Goal: Information Seeking & Learning: Compare options

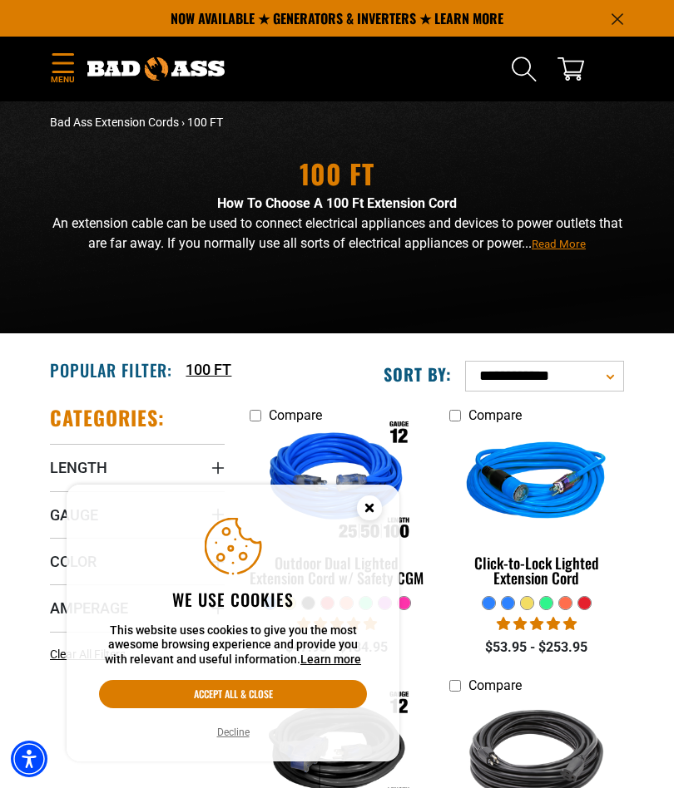
click at [243, 738] on button "Decline" at bounding box center [233, 732] width 42 height 17
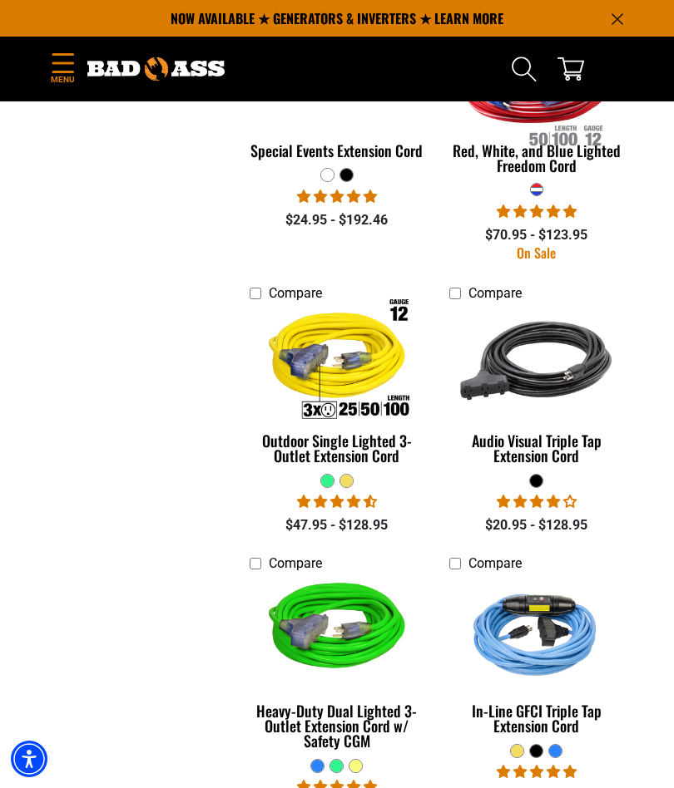
scroll to position [1524, 0]
click at [348, 452] on link "Outdoor Single Lighted 3-Outlet Extension Cord" at bounding box center [336, 392] width 175 height 164
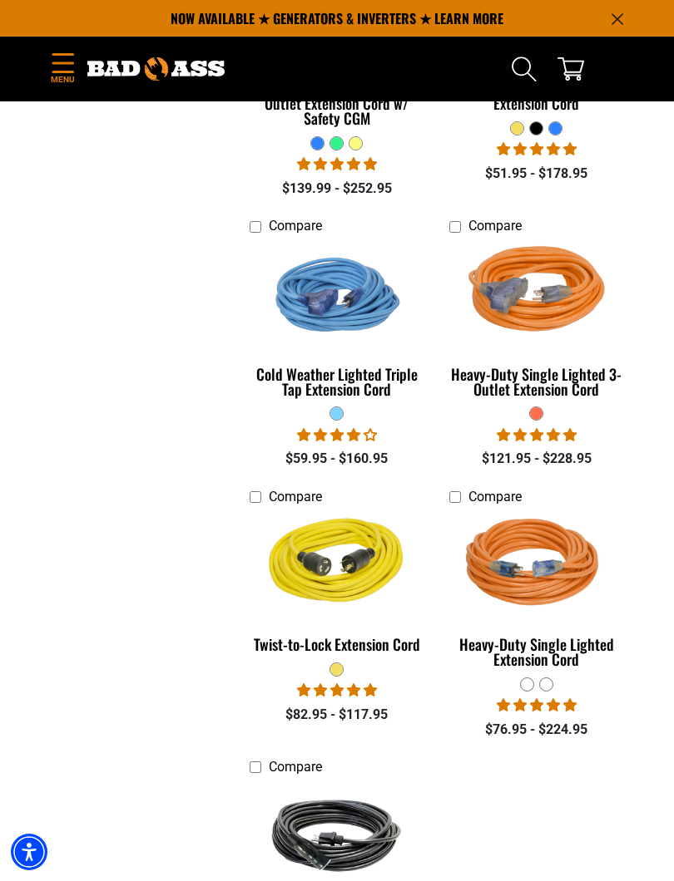
scroll to position [2147, 0]
click at [577, 368] on div "Heavy-Duty Single Lighted 3-Outlet Extension Cord" at bounding box center [536, 383] width 175 height 30
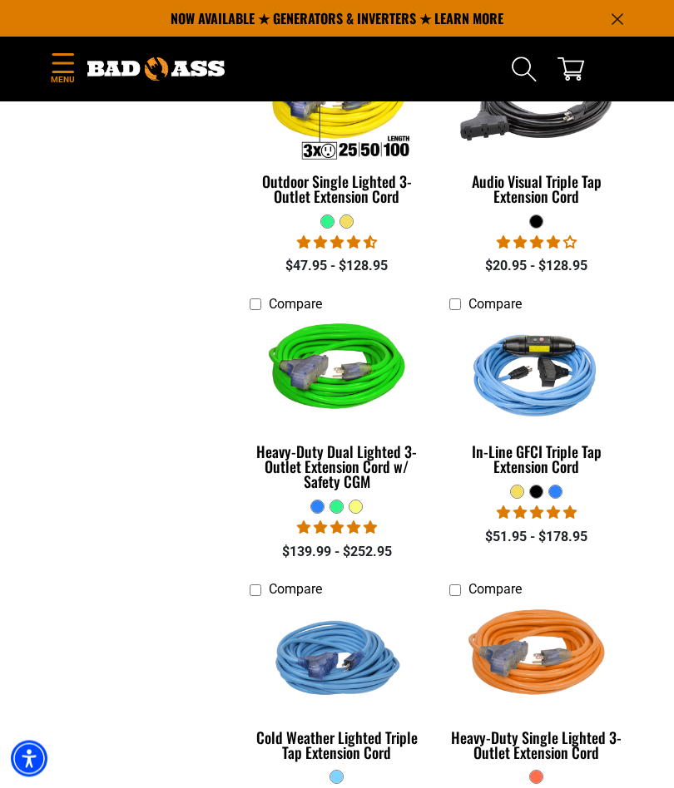
scroll to position [1760, 0]
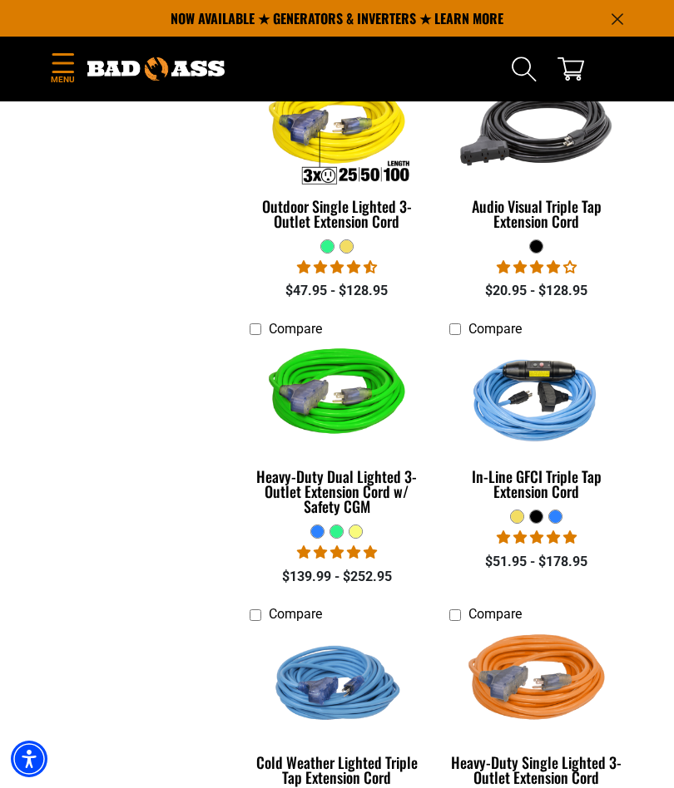
click at [550, 471] on div "In-Line GFCI Triple Tap Extension Cord" at bounding box center [536, 484] width 175 height 30
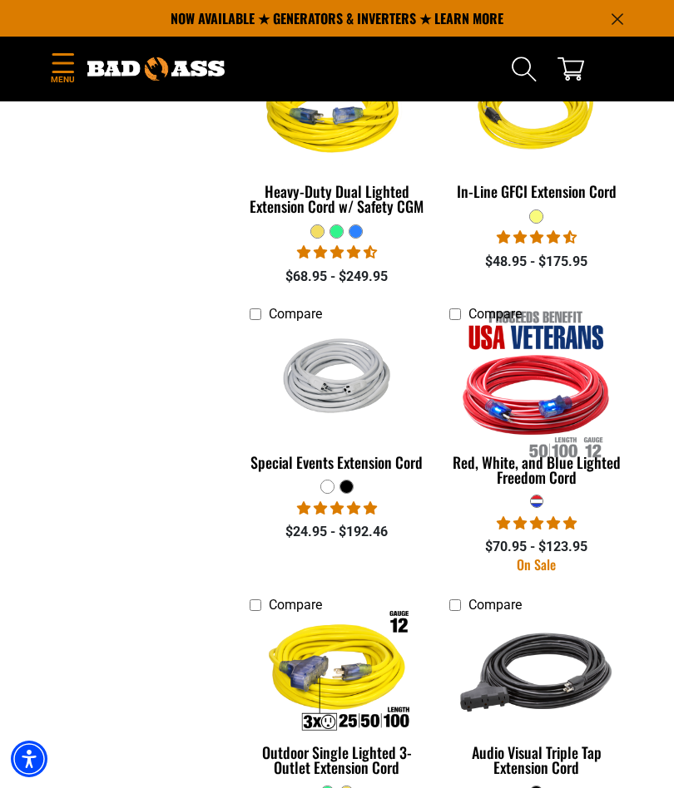
scroll to position [1210, 0]
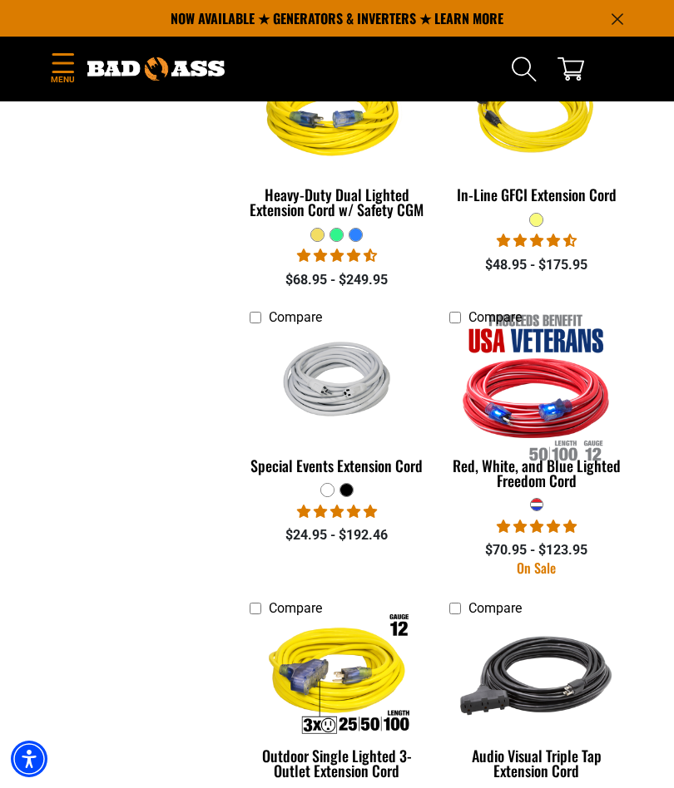
click at [404, 458] on div "Special Events Extension Cord" at bounding box center [336, 465] width 175 height 15
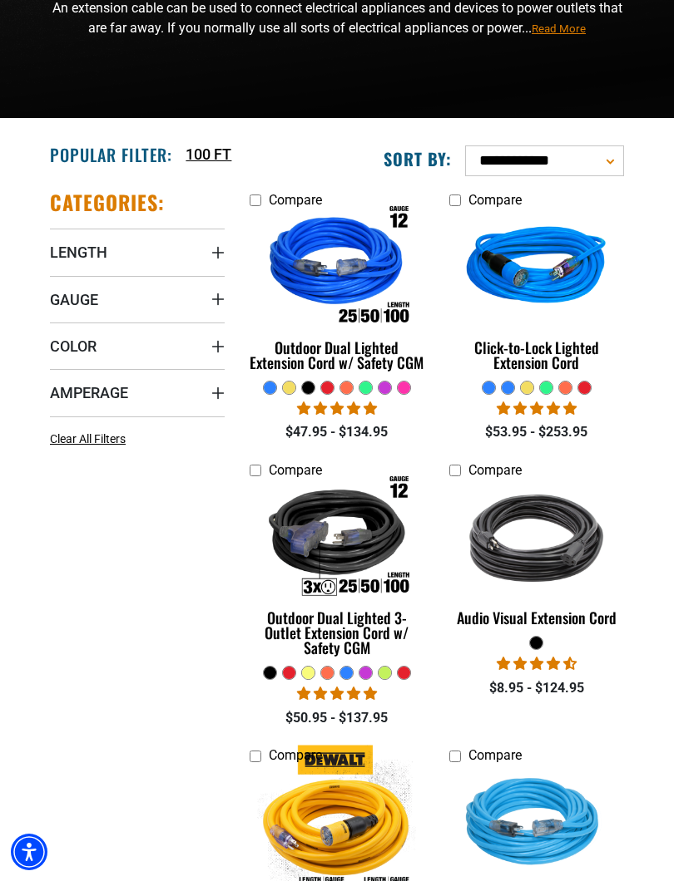
scroll to position [218, 0]
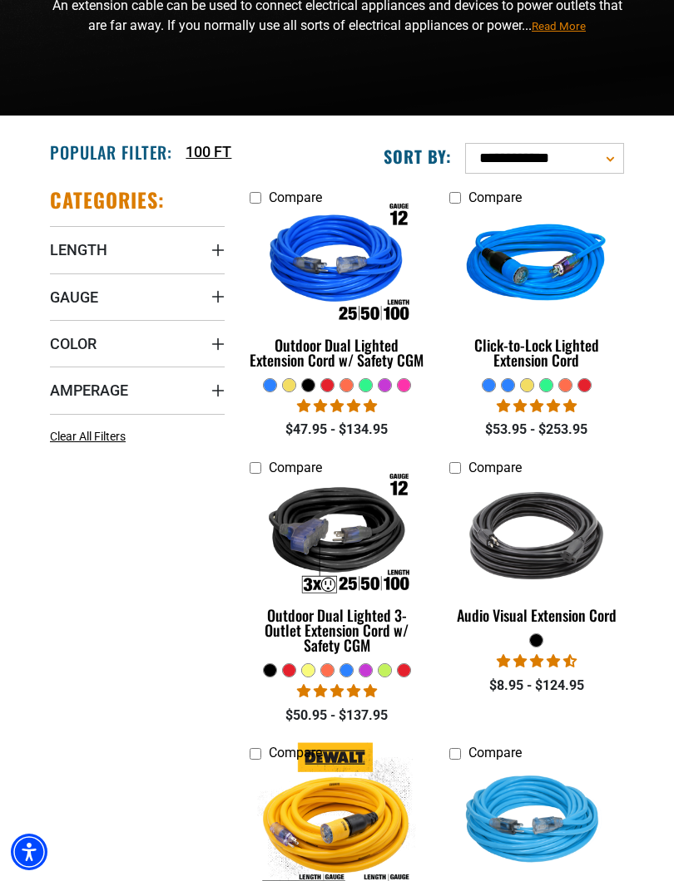
click at [372, 358] on div "Outdoor Dual Lighted Extension Cord w/ Safety CGM" at bounding box center [336, 353] width 175 height 30
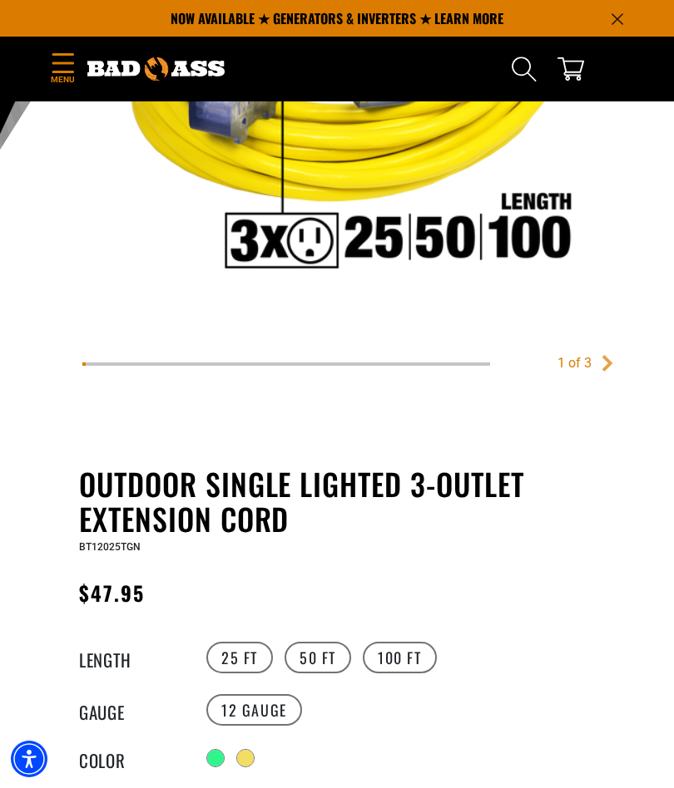
scroll to position [372, 0]
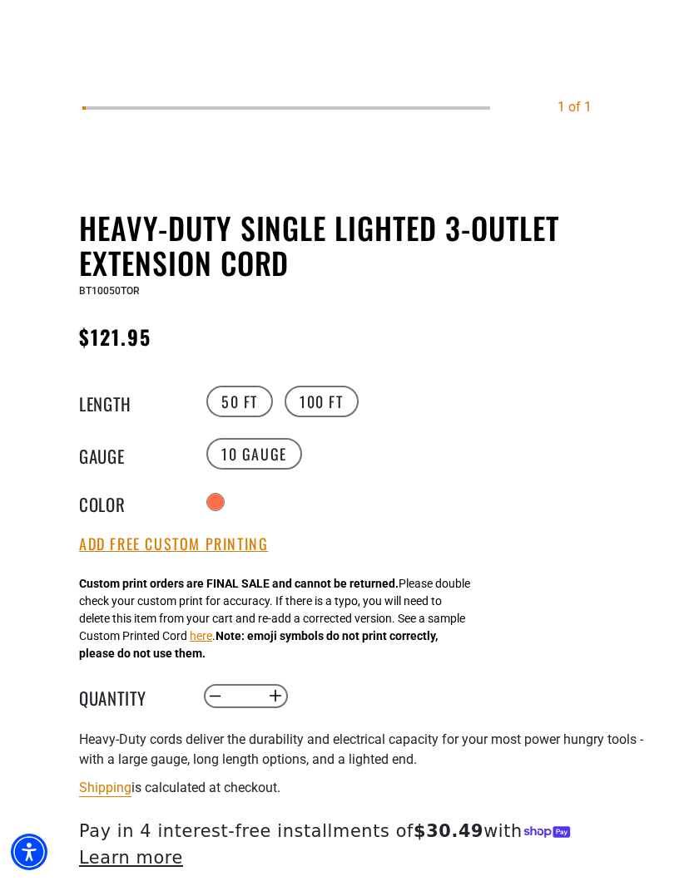
scroll to position [637, 0]
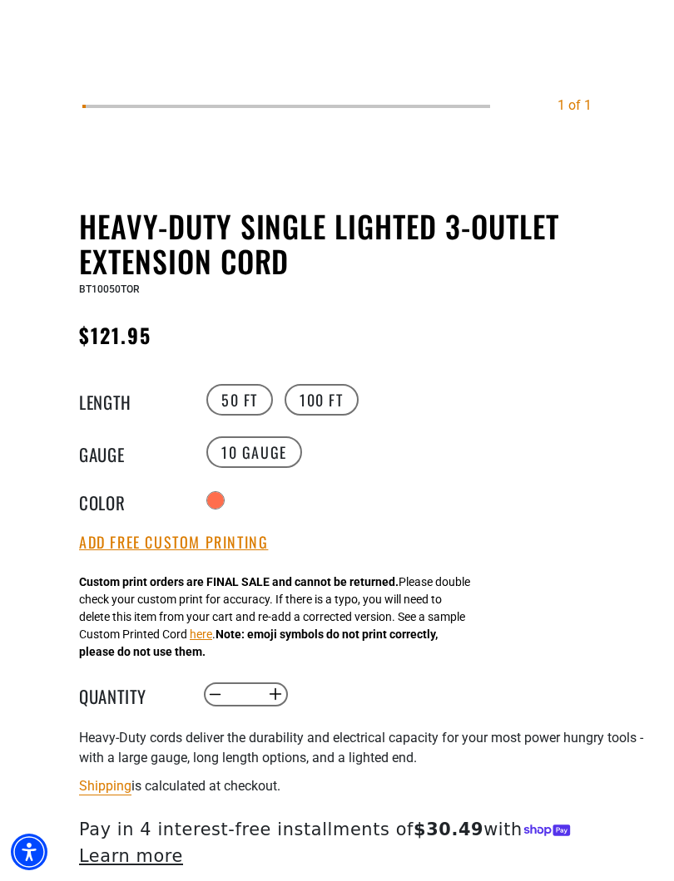
click at [349, 398] on label "100 FT" at bounding box center [321, 400] width 74 height 32
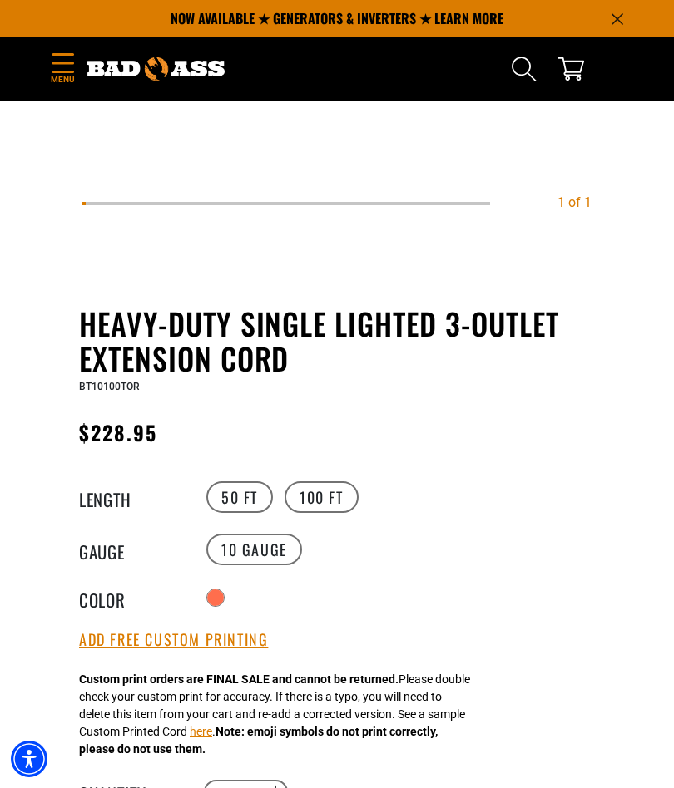
scroll to position [524, 0]
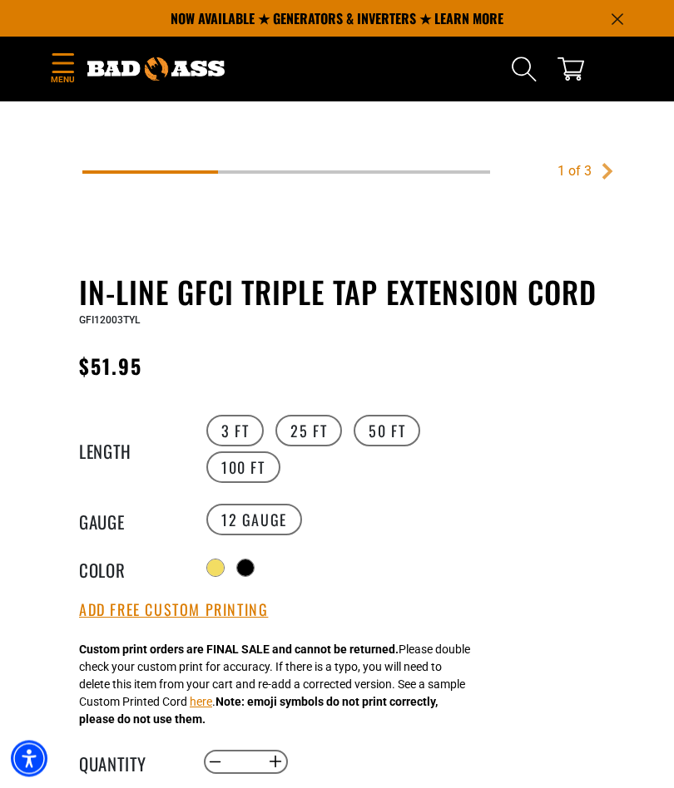
scroll to position [540, 0]
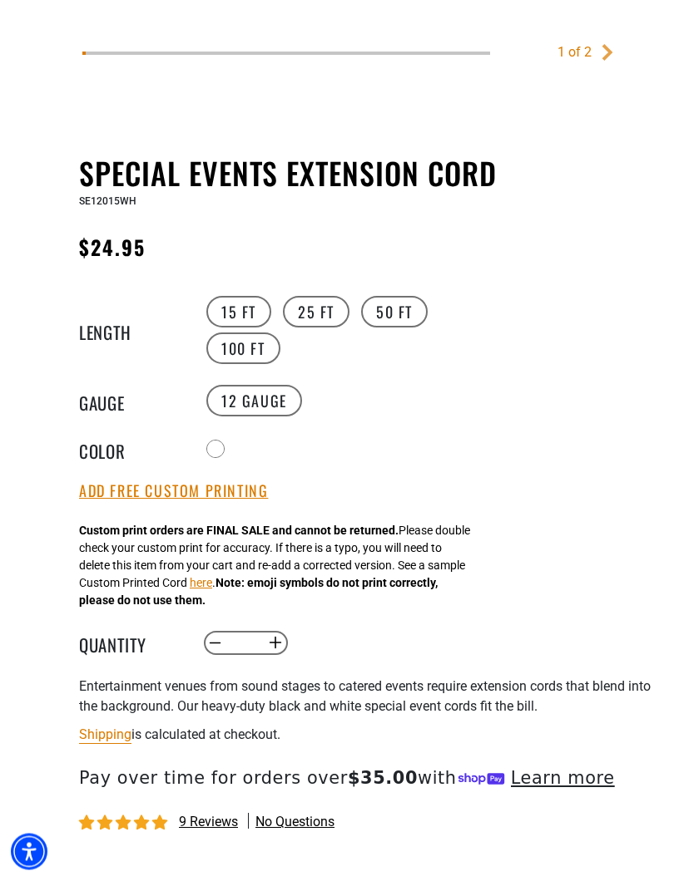
scroll to position [690, 0]
click at [255, 354] on label "100 FT" at bounding box center [243, 349] width 74 height 32
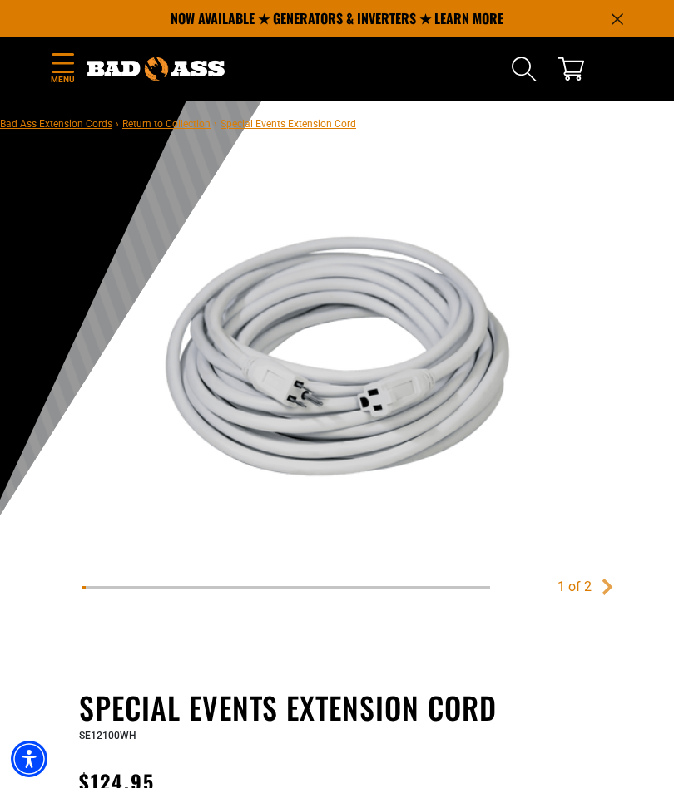
scroll to position [12, 0]
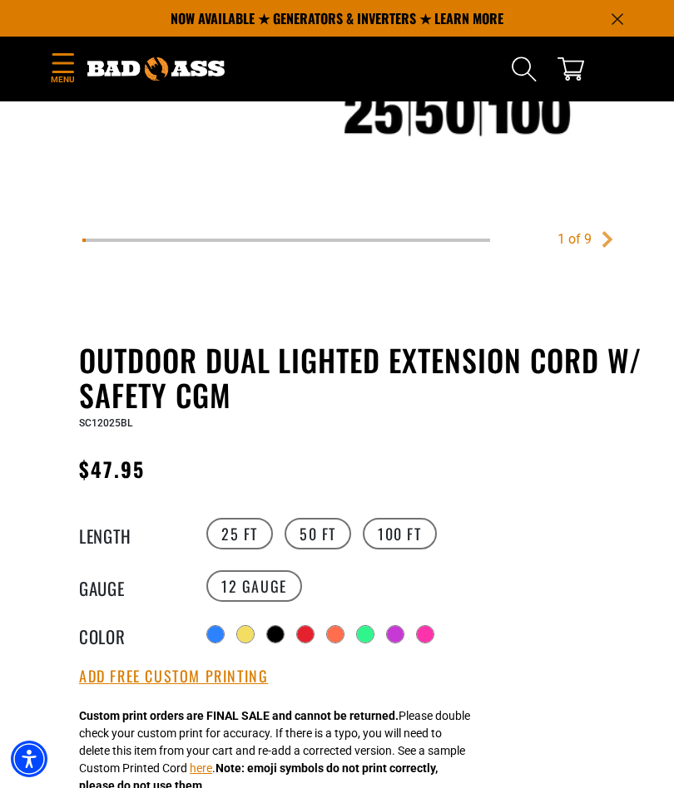
scroll to position [502, 0]
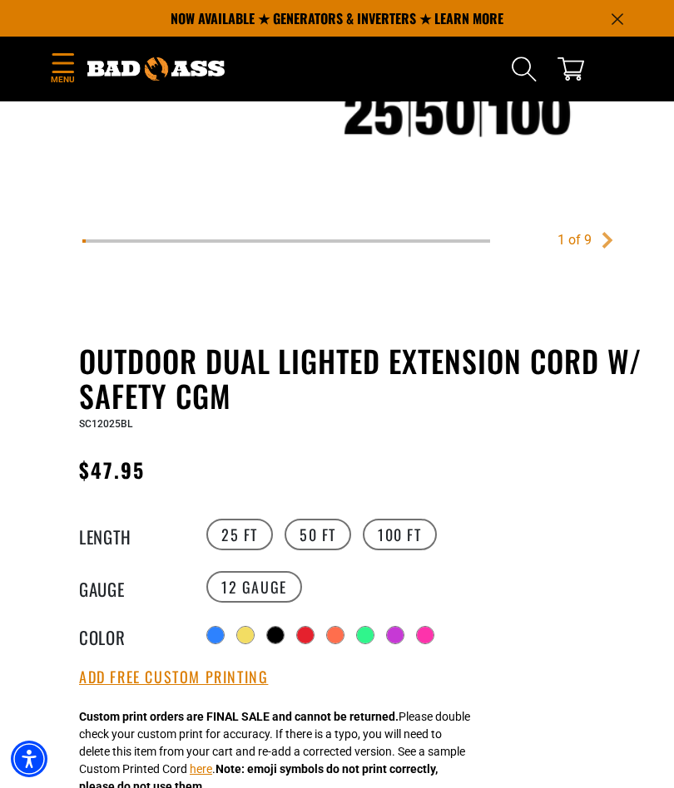
click at [394, 546] on label "100 FT" at bounding box center [400, 535] width 74 height 32
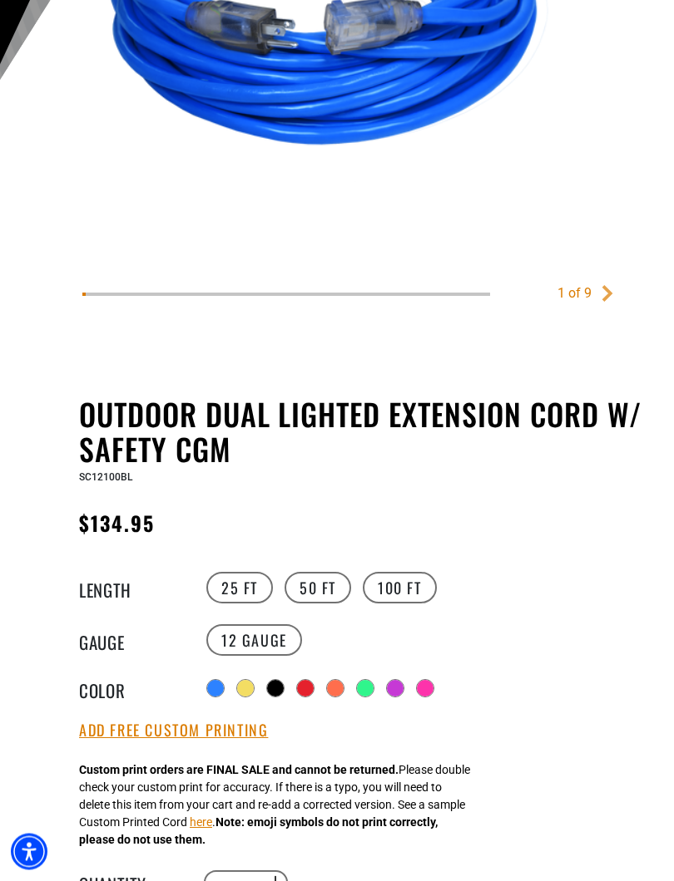
scroll to position [458, 0]
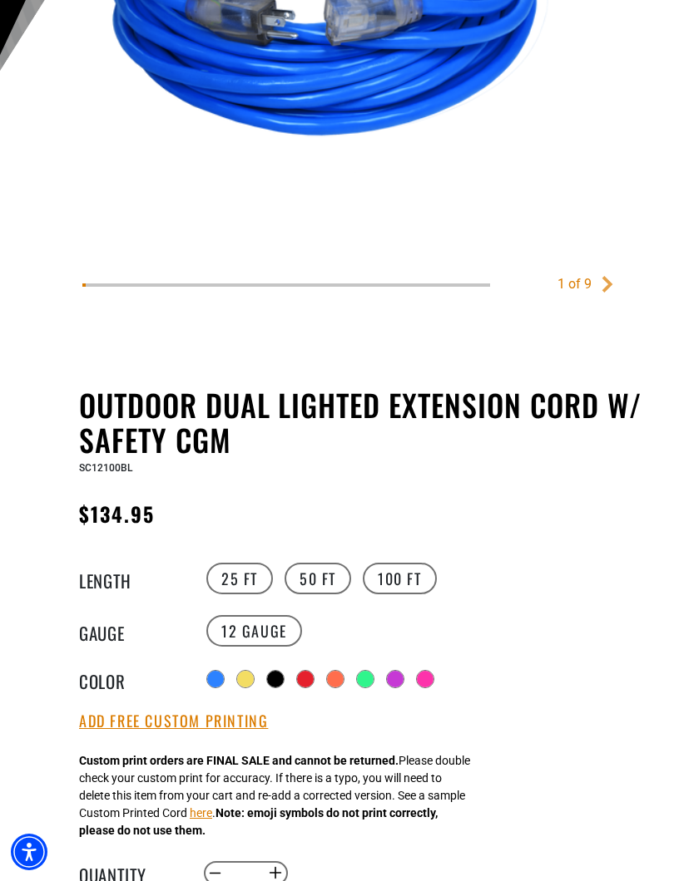
click at [281, 684] on div at bounding box center [275, 679] width 17 height 17
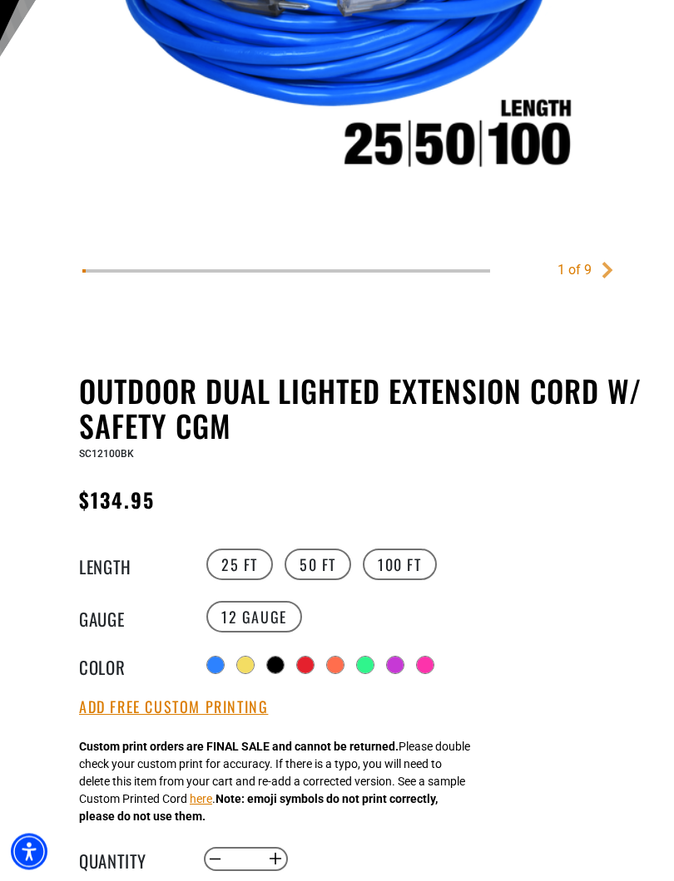
scroll to position [476, 0]
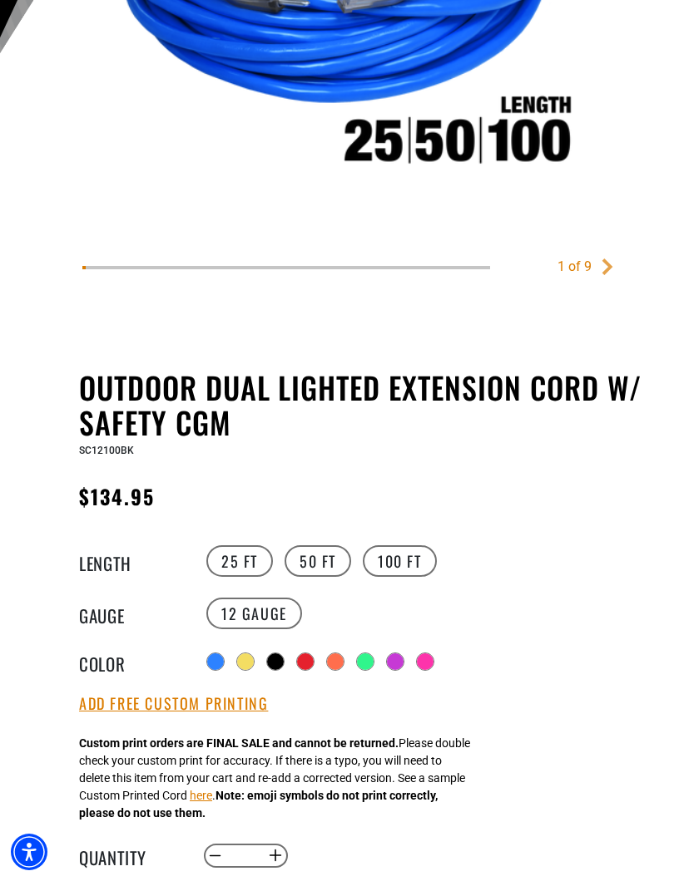
click at [244, 659] on div at bounding box center [245, 662] width 17 height 17
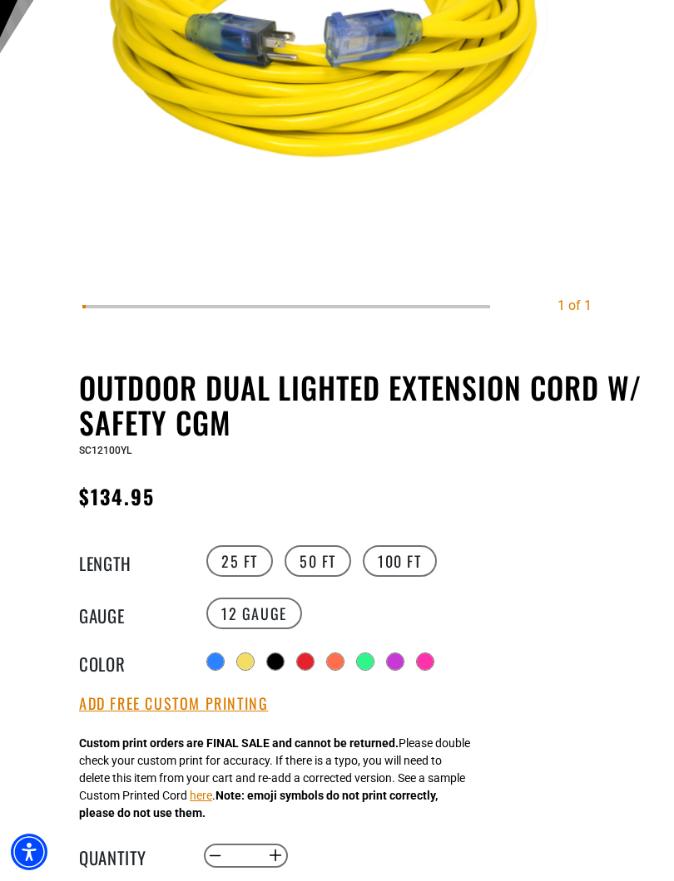
click at [284, 665] on div at bounding box center [275, 662] width 17 height 17
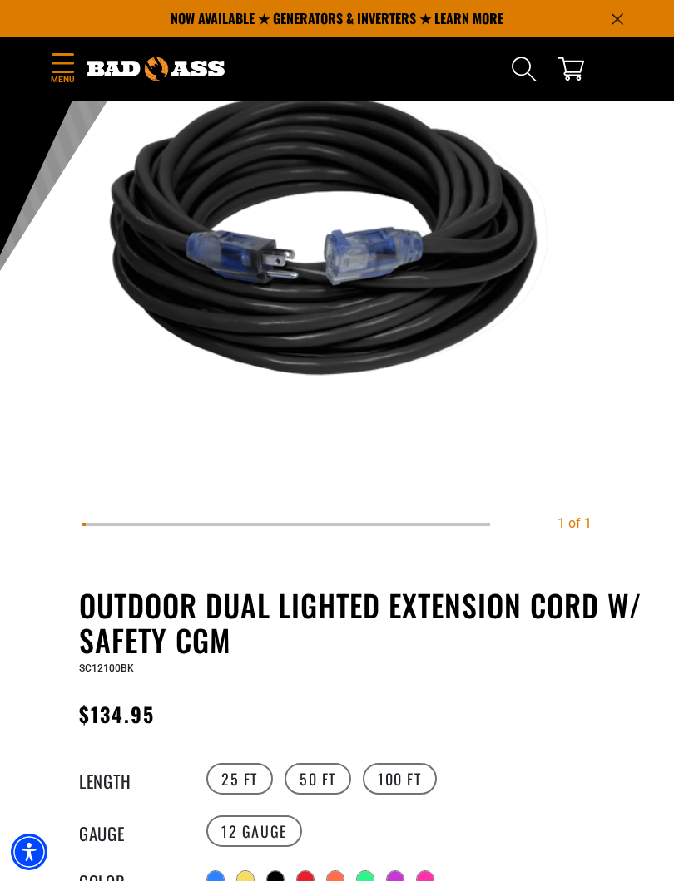
scroll to position [257, 0]
